Goal: Navigation & Orientation: Find specific page/section

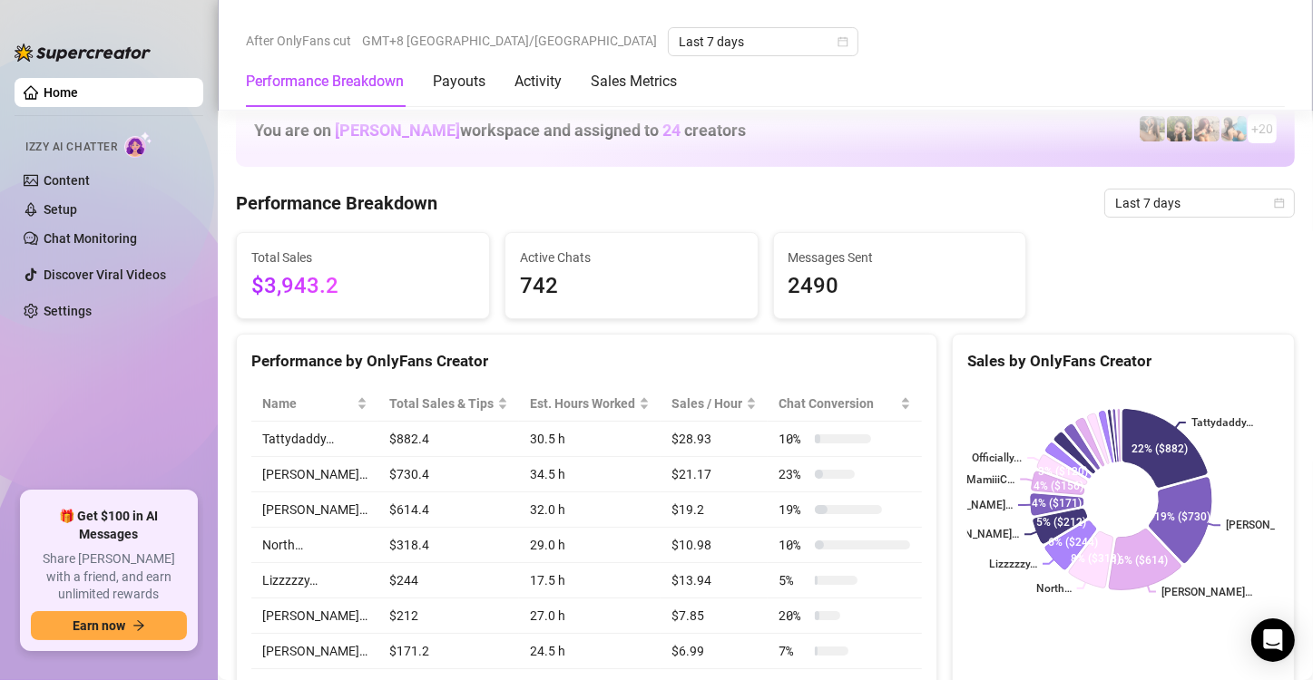
scroll to position [998, 0]
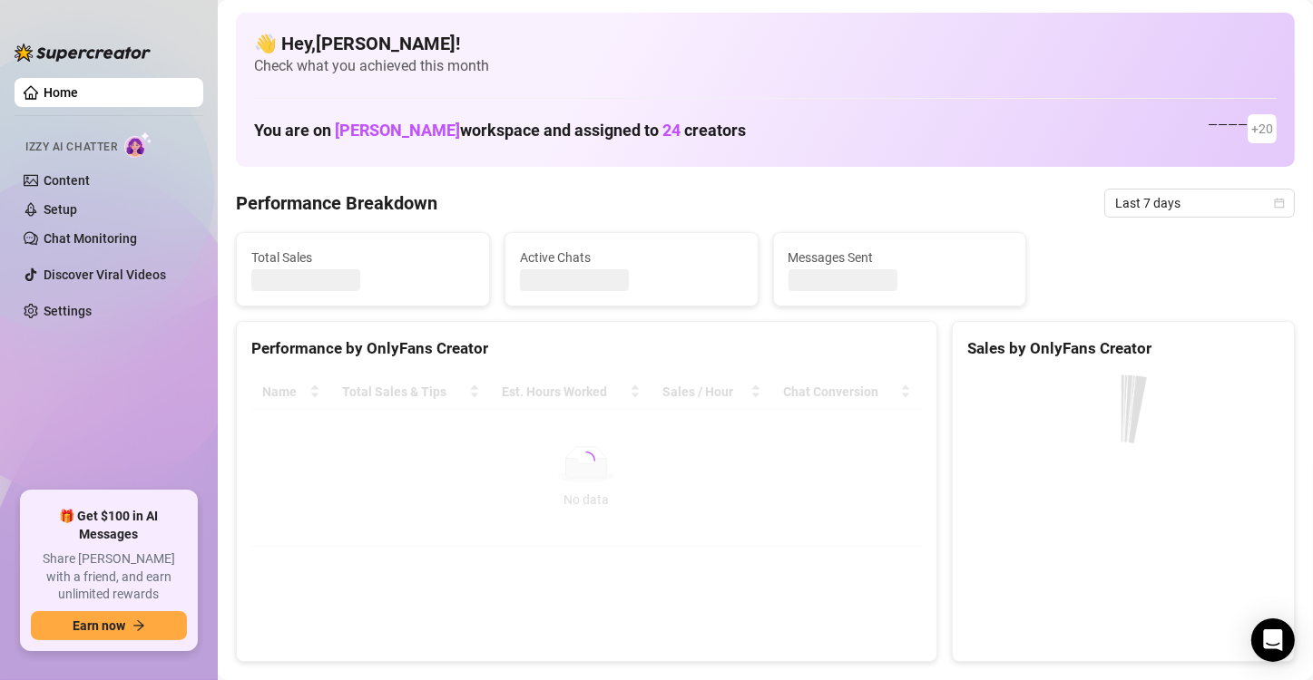
click at [83, 318] on link "Settings" at bounding box center [68, 311] width 48 height 15
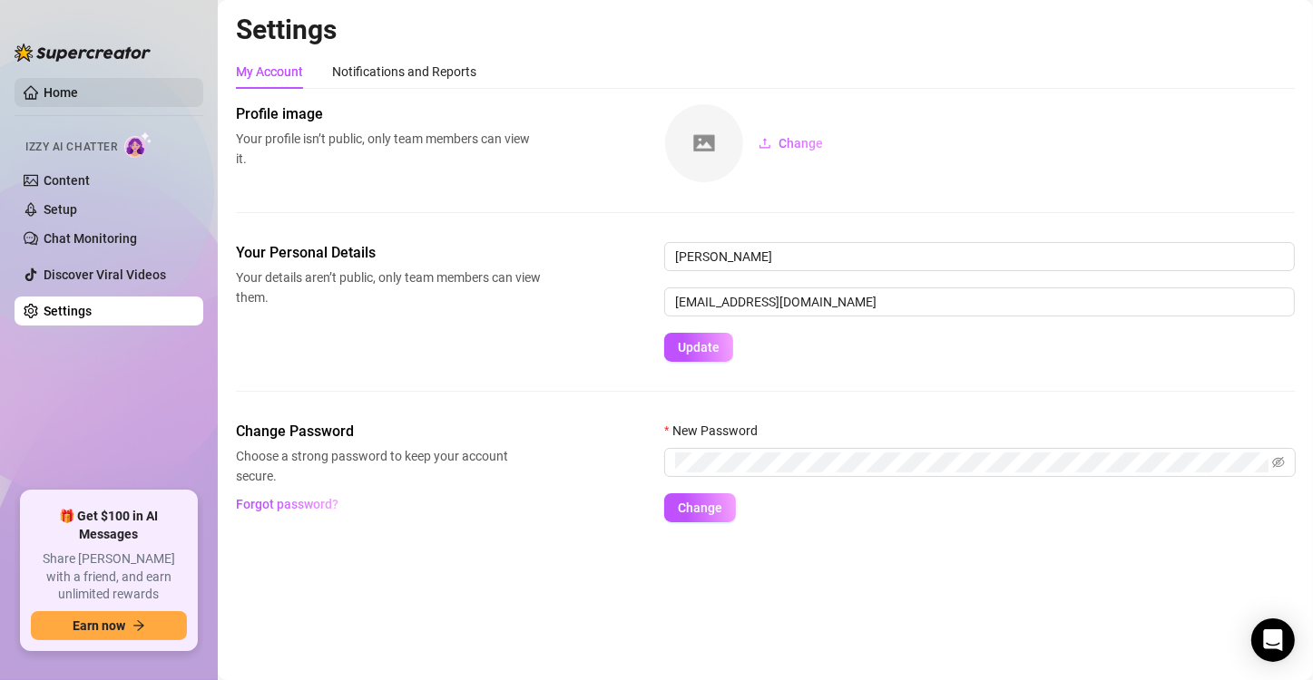
click at [78, 97] on link "Home" at bounding box center [61, 92] width 34 height 15
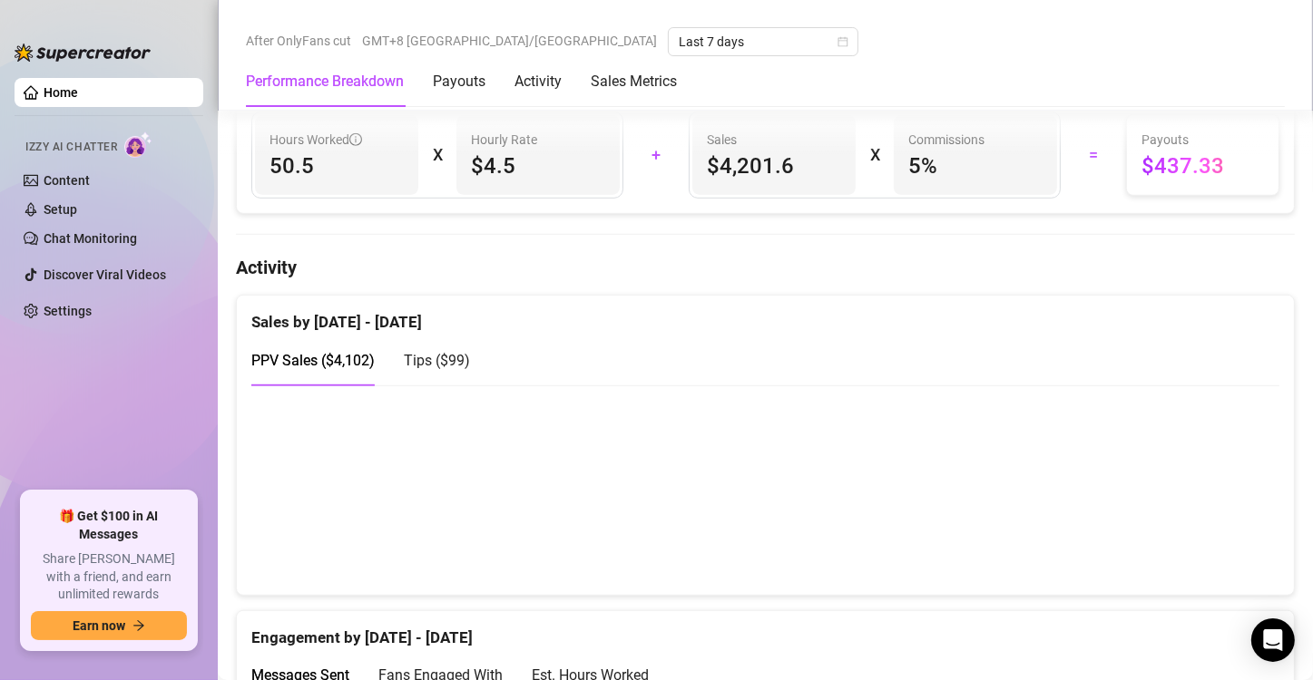
scroll to position [998, 0]
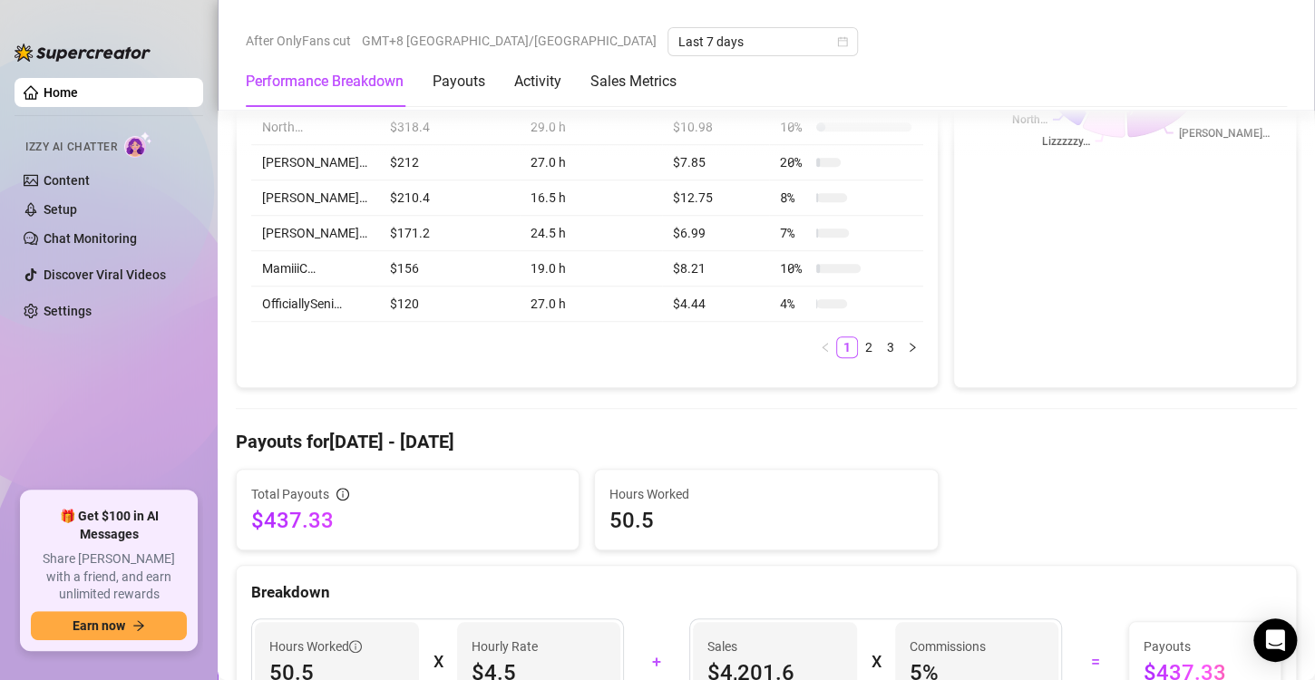
scroll to position [1089, 0]
